Goal: Contribute content: Contribute content

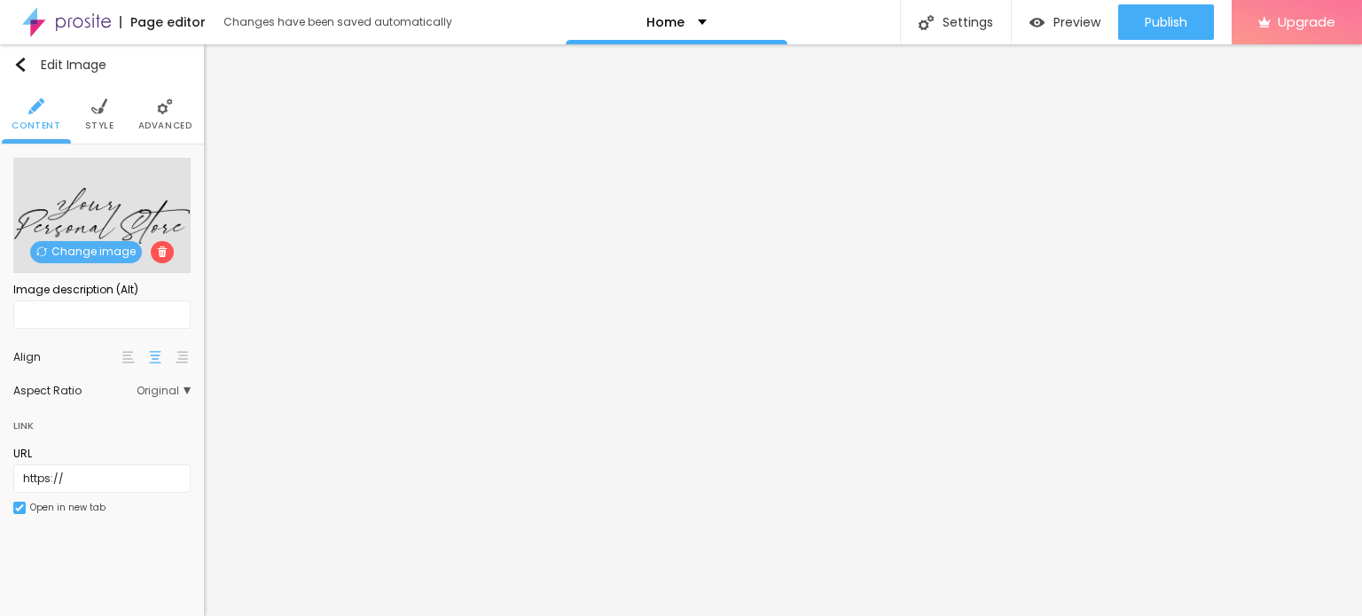
click at [92, 247] on span "Change image" at bounding box center [86, 252] width 112 height 22
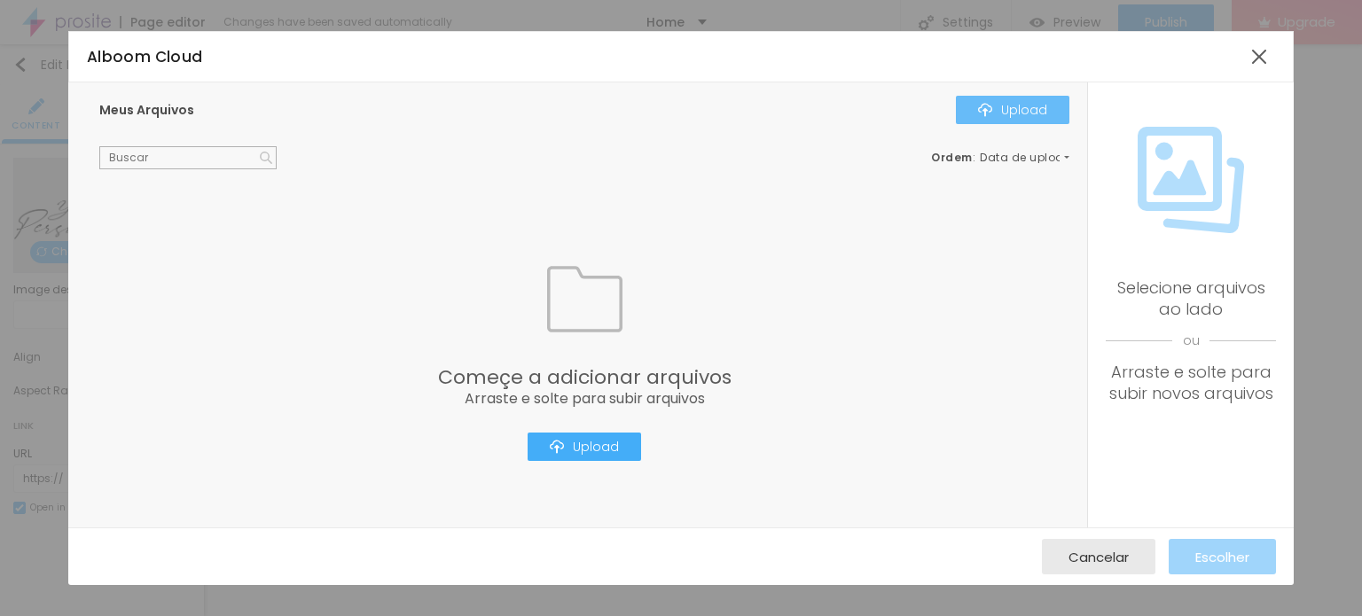
click at [1015, 97] on button "Upload" at bounding box center [1013, 110] width 114 height 28
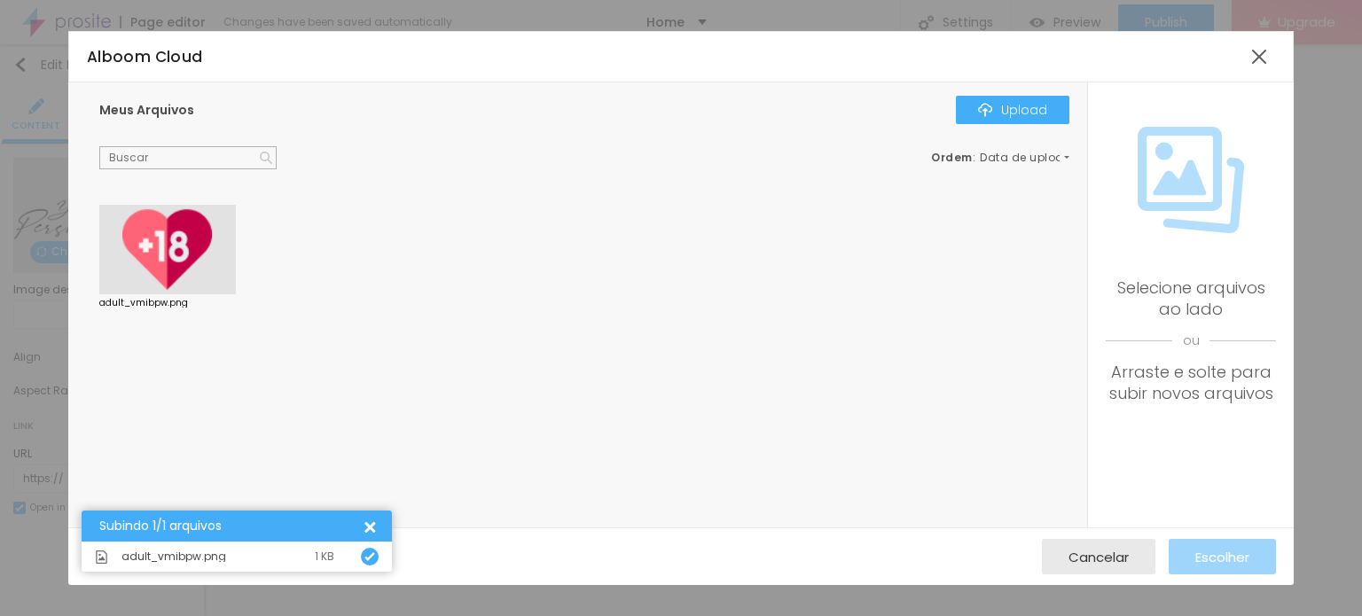
click at [196, 275] on div at bounding box center [167, 250] width 137 height 90
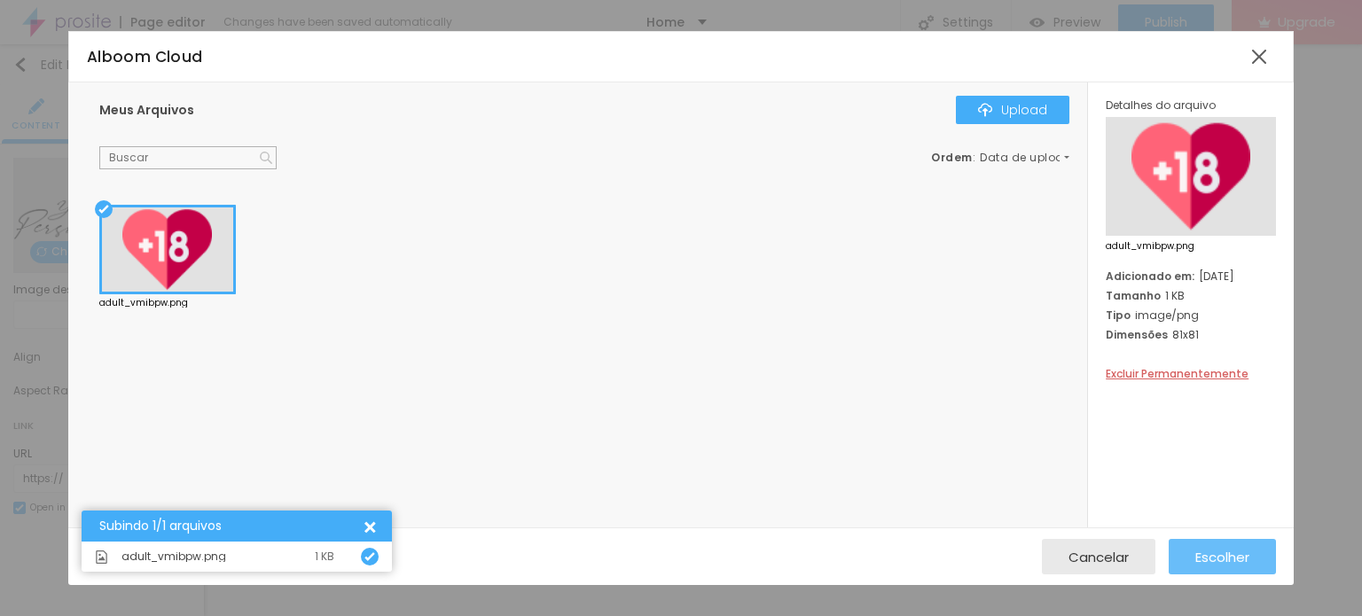
click at [1247, 545] on div "Escolher" at bounding box center [1223, 556] width 54 height 35
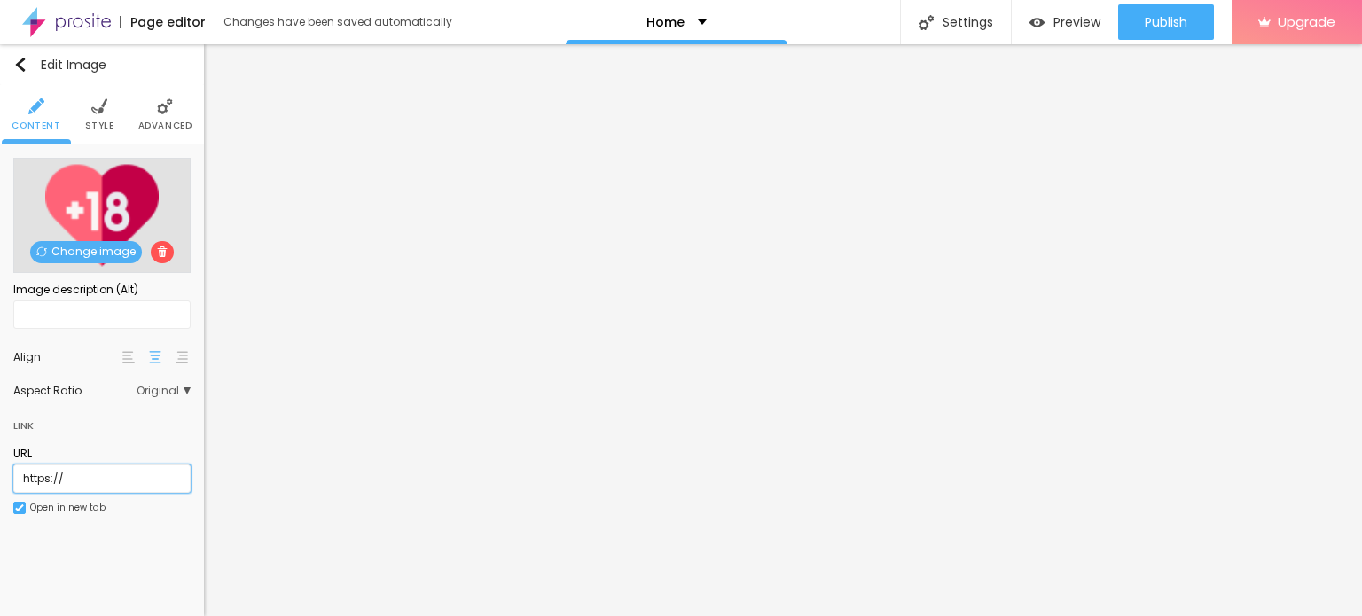
click at [78, 482] on input "https://" at bounding box center [101, 479] width 177 height 28
paste input "WhatsApp: ✆ [PHONE_NUMBER]"
click at [99, 480] on input "WhatsApp: ✆ [PHONE_NUMBER]" at bounding box center [101, 479] width 177 height 28
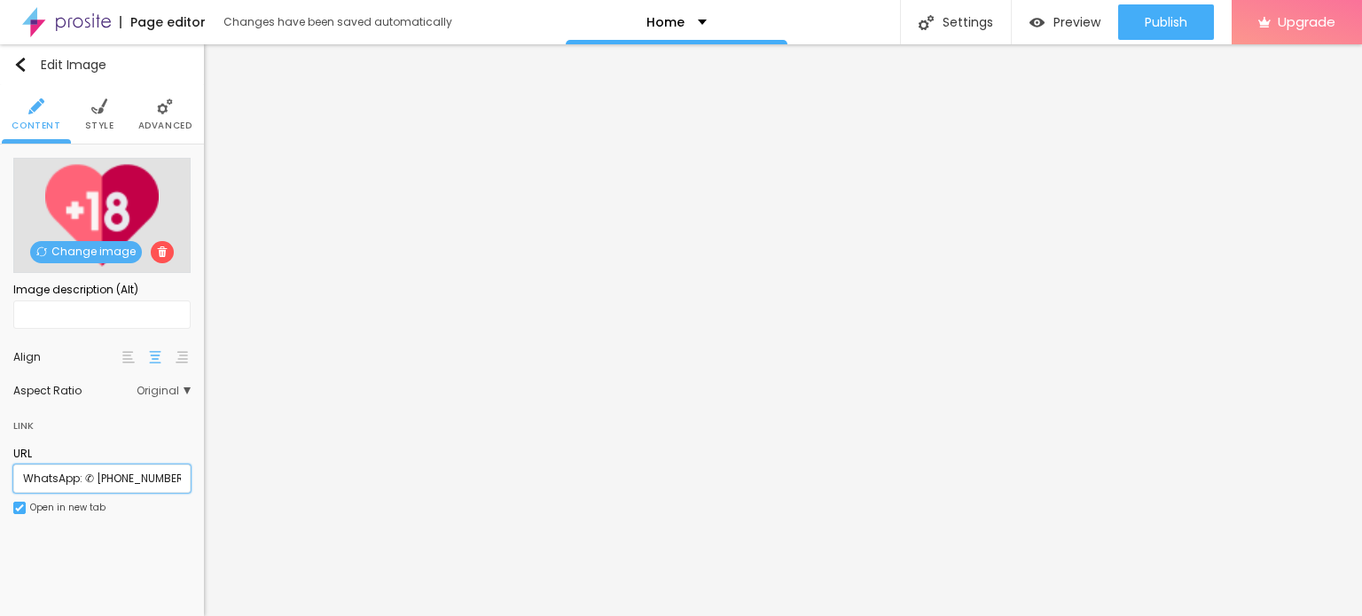
paste input "[URL][DOMAIN_NAME]"
type input "[URL][DOMAIN_NAME]"
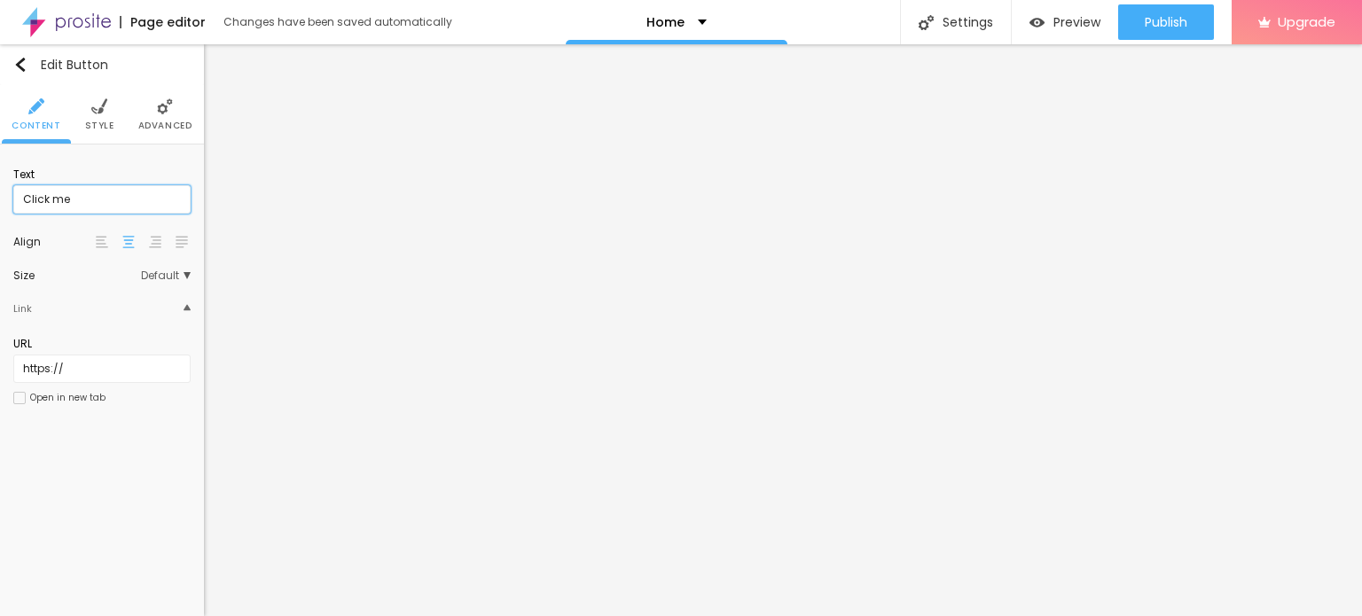
click at [118, 194] on input "Click me" at bounding box center [101, 199] width 177 height 28
paste input "WhatsApp: ✆ [PHONE_NUMBER]"
type input "WhatsApp: ✆ [PHONE_NUMBER]"
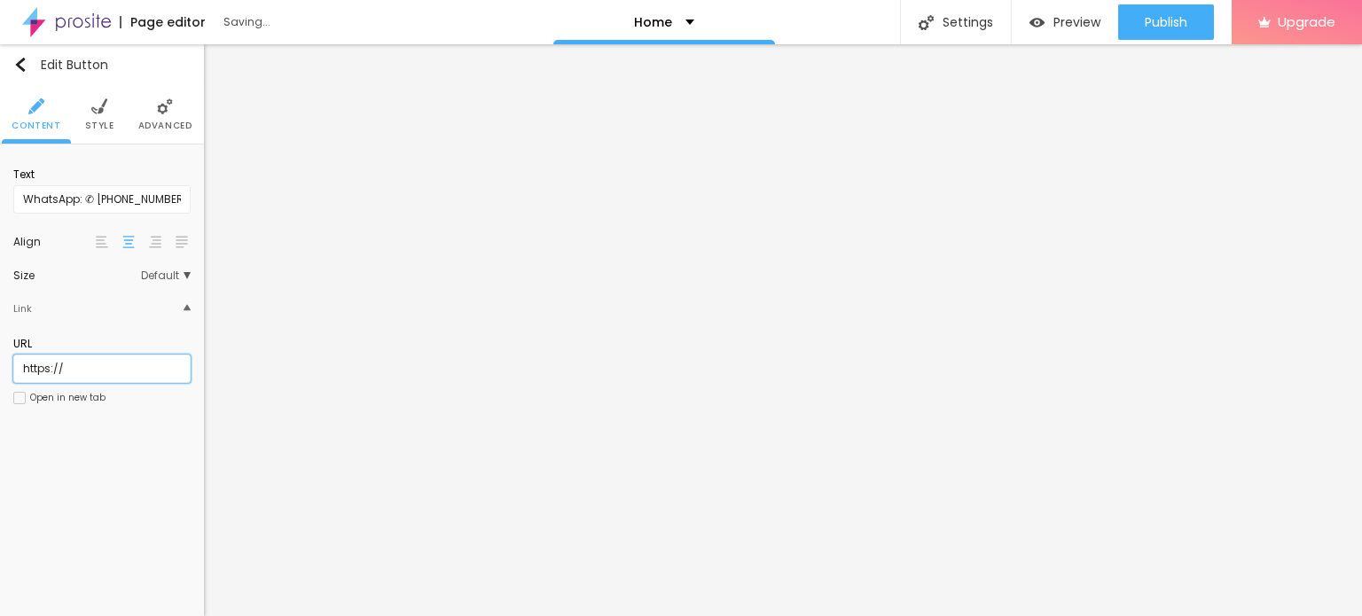
click at [80, 376] on input "https://" at bounding box center [101, 369] width 177 height 28
paste input "[DOMAIN_NAME][URL]"
type input "[URL][DOMAIN_NAME]"
click at [28, 398] on div "Open in new tab" at bounding box center [59, 398] width 92 height 12
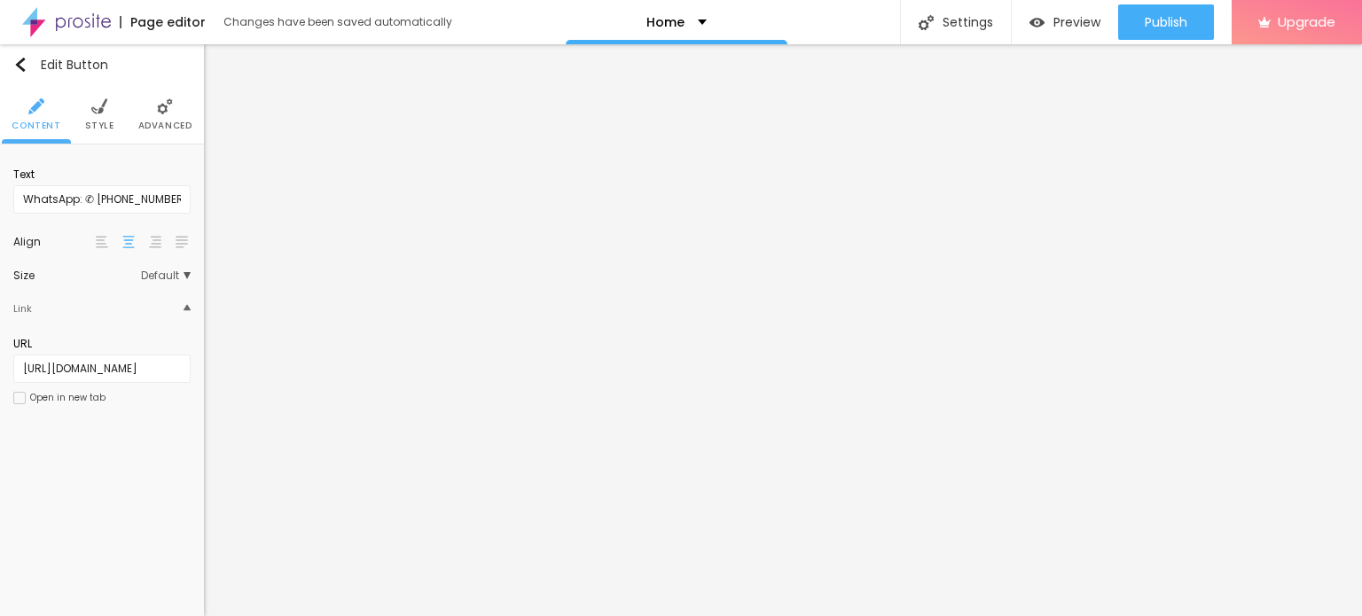
scroll to position [0, 0]
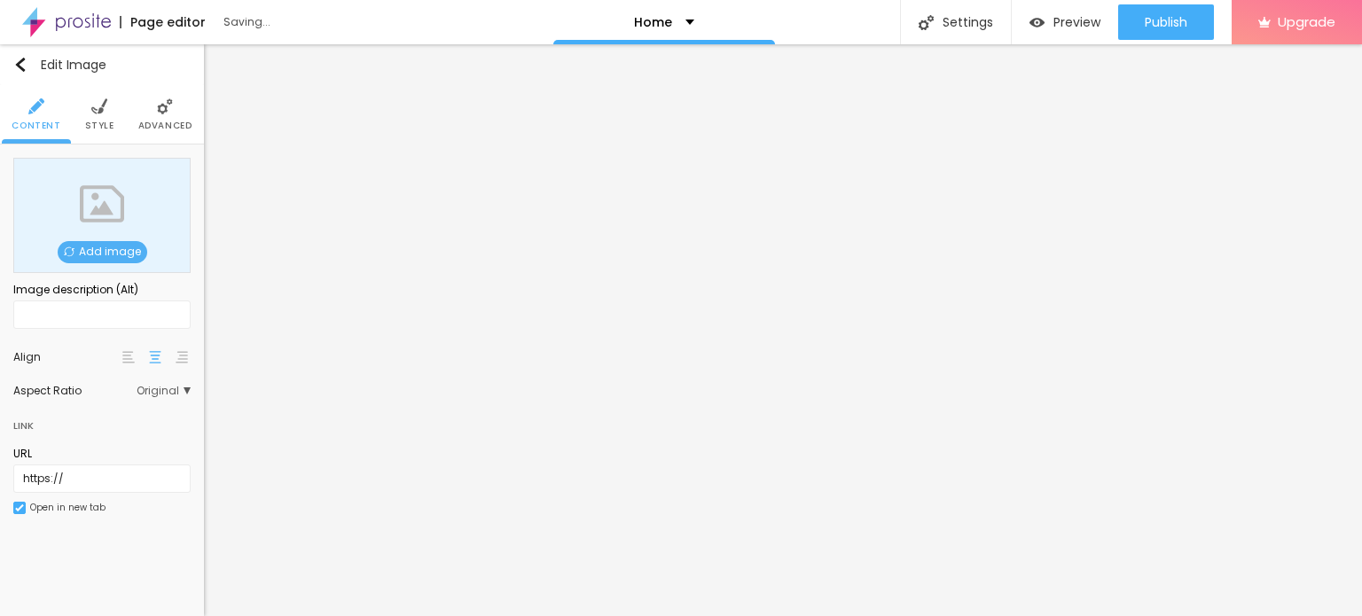
click at [103, 259] on span "Add image" at bounding box center [103, 252] width 90 height 22
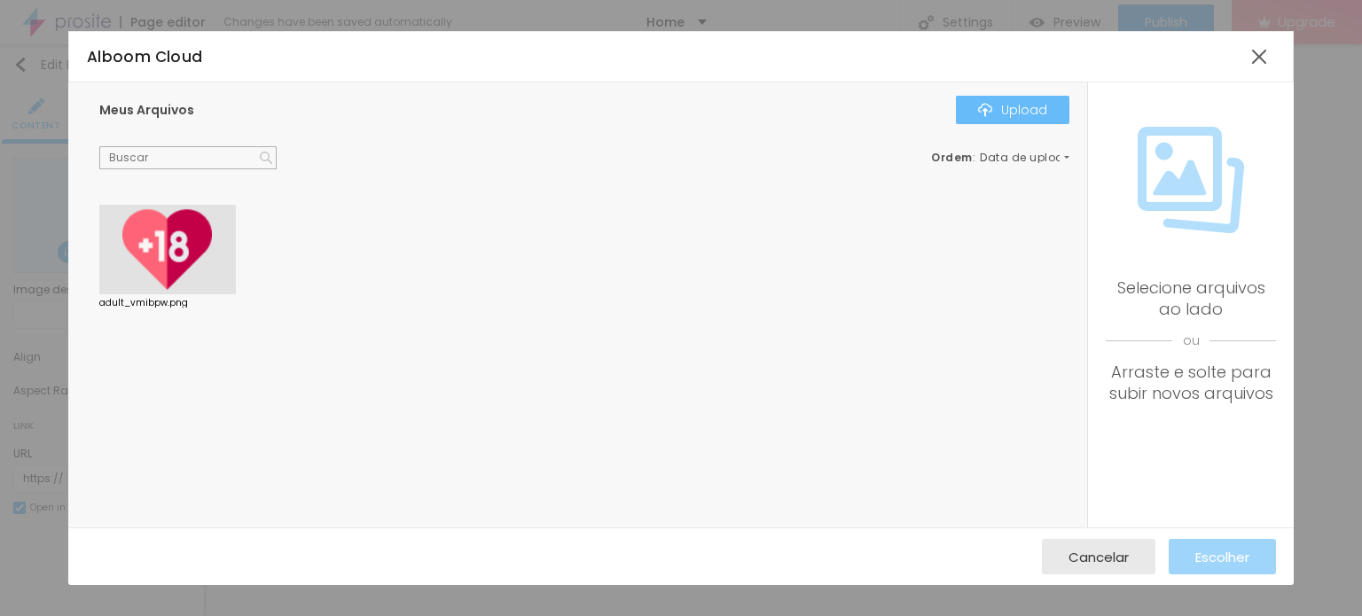
click at [1006, 106] on div "Upload" at bounding box center [1012, 110] width 69 height 14
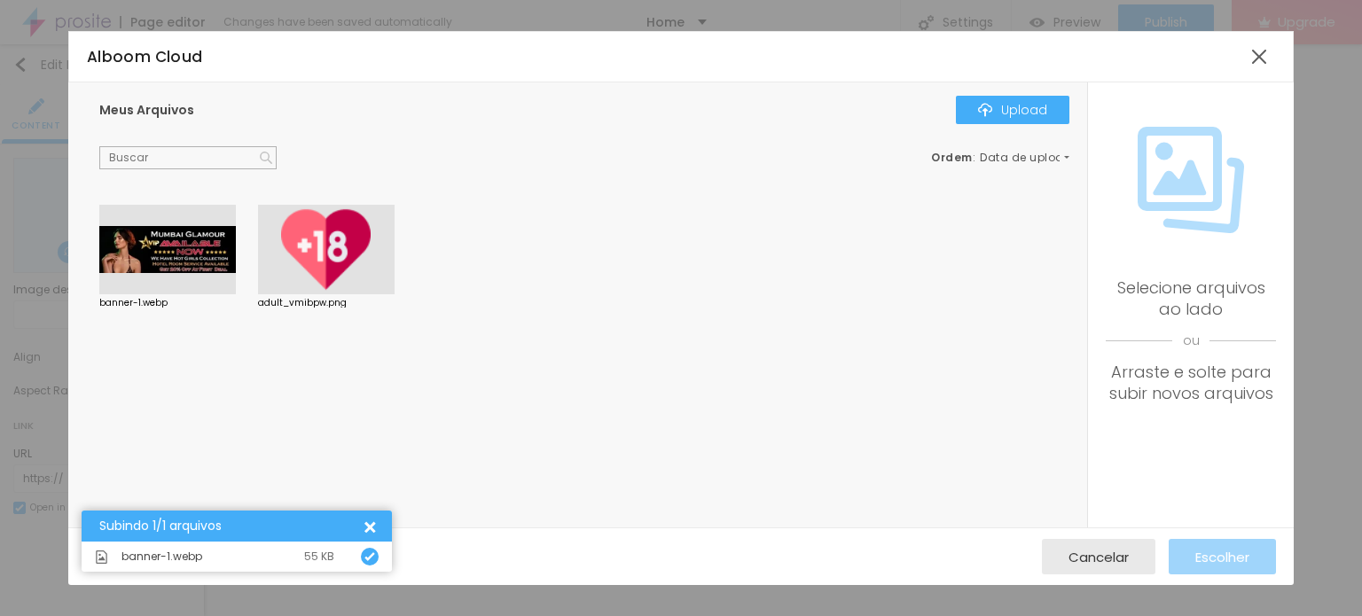
click at [182, 269] on div at bounding box center [167, 250] width 137 height 90
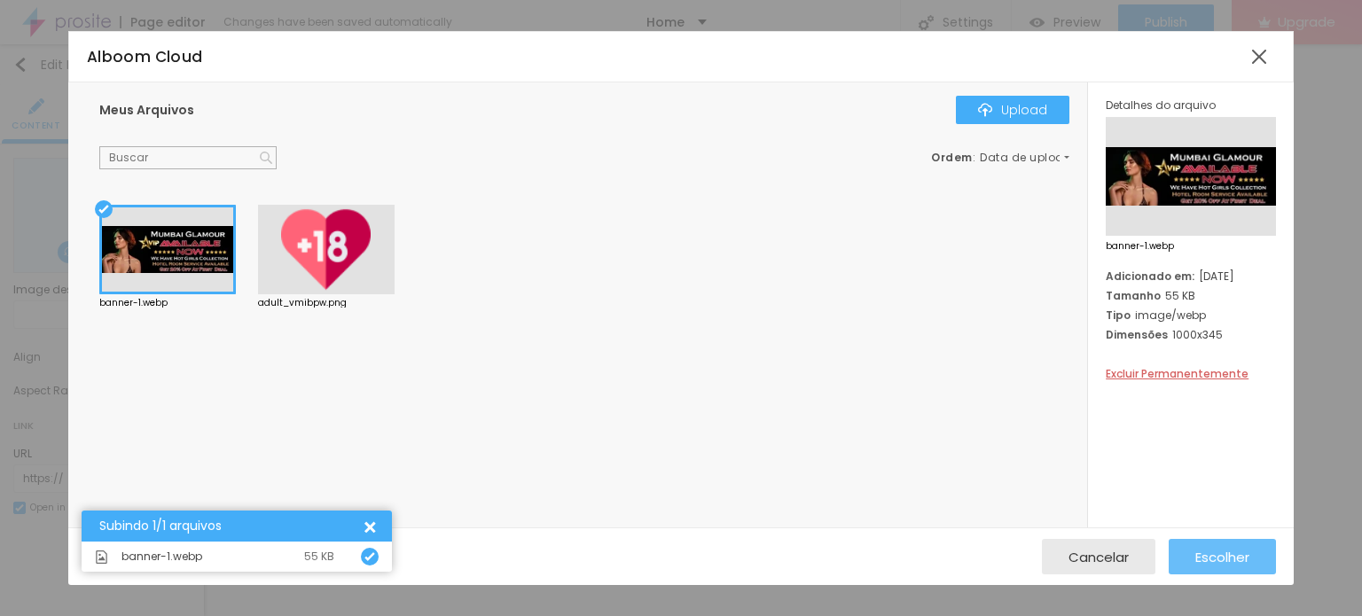
click at [1218, 557] on span "Escolher" at bounding box center [1223, 557] width 54 height 15
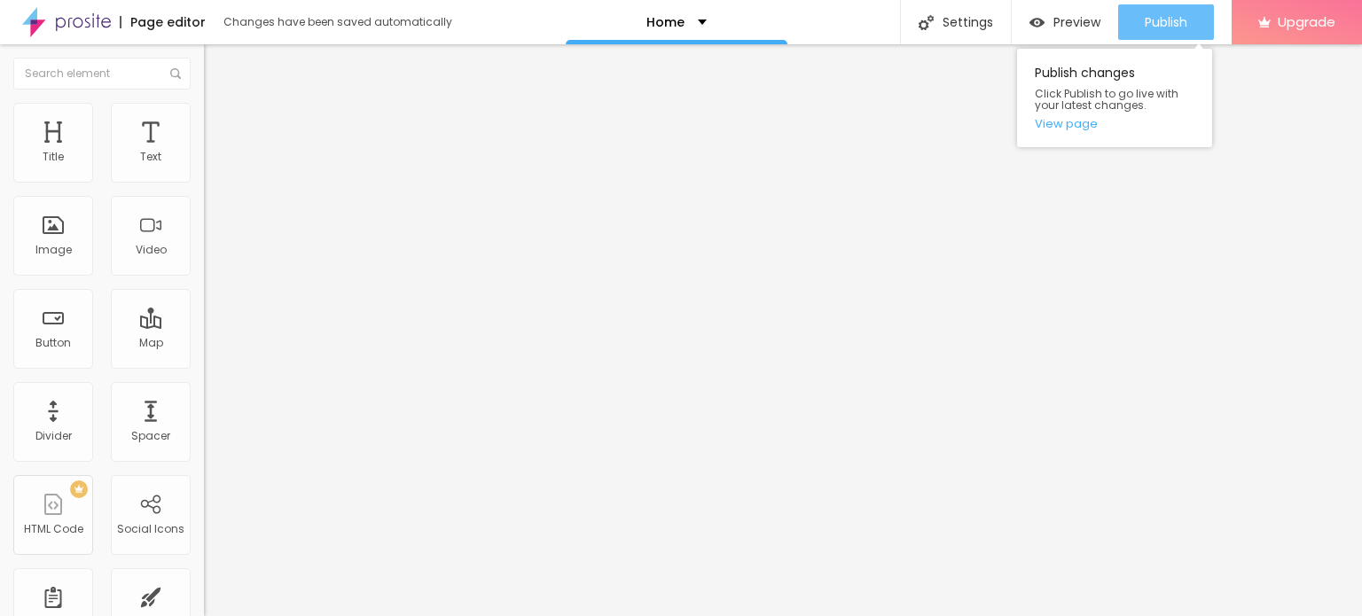
click at [1160, 19] on span "Publish" at bounding box center [1166, 22] width 43 height 14
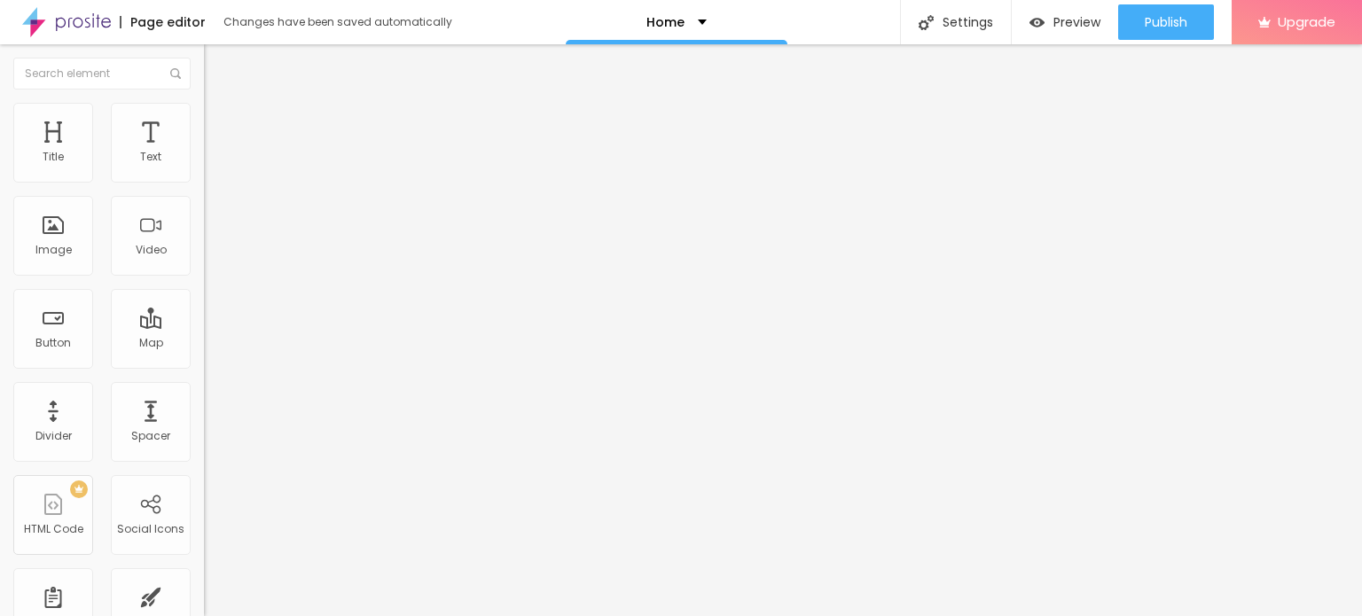
click at [88, 32] on img at bounding box center [66, 22] width 89 height 44
